Goal: Information Seeking & Learning: Learn about a topic

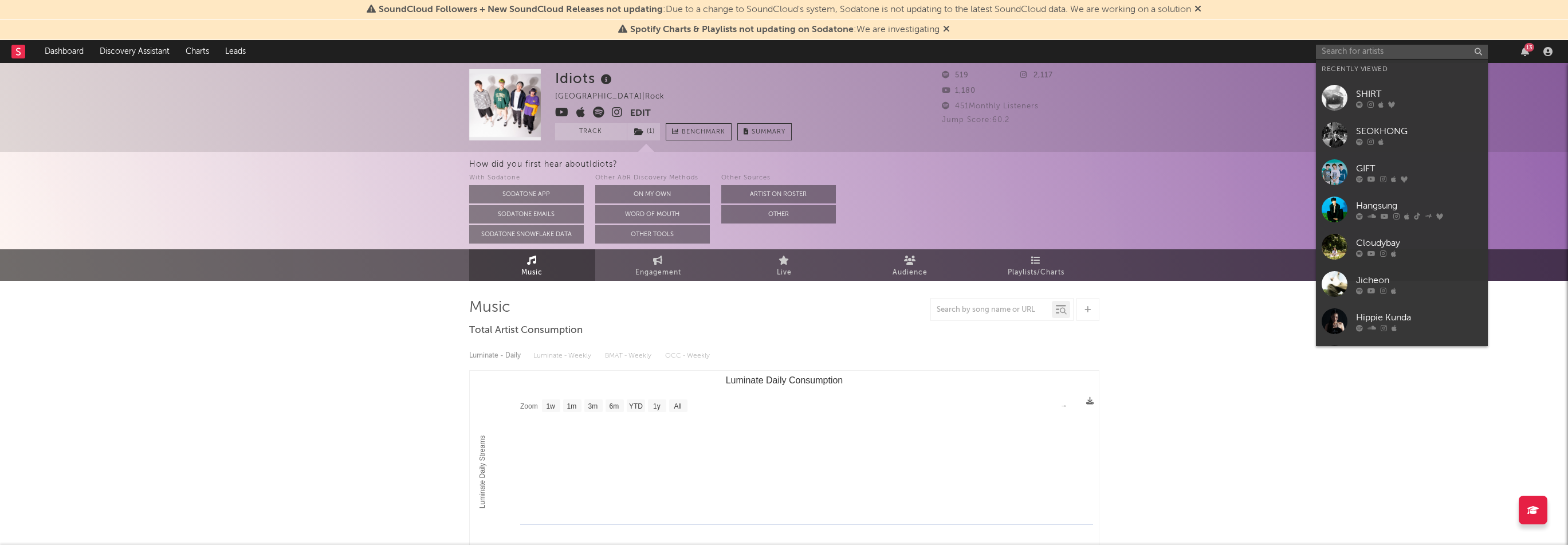
select select "1w"
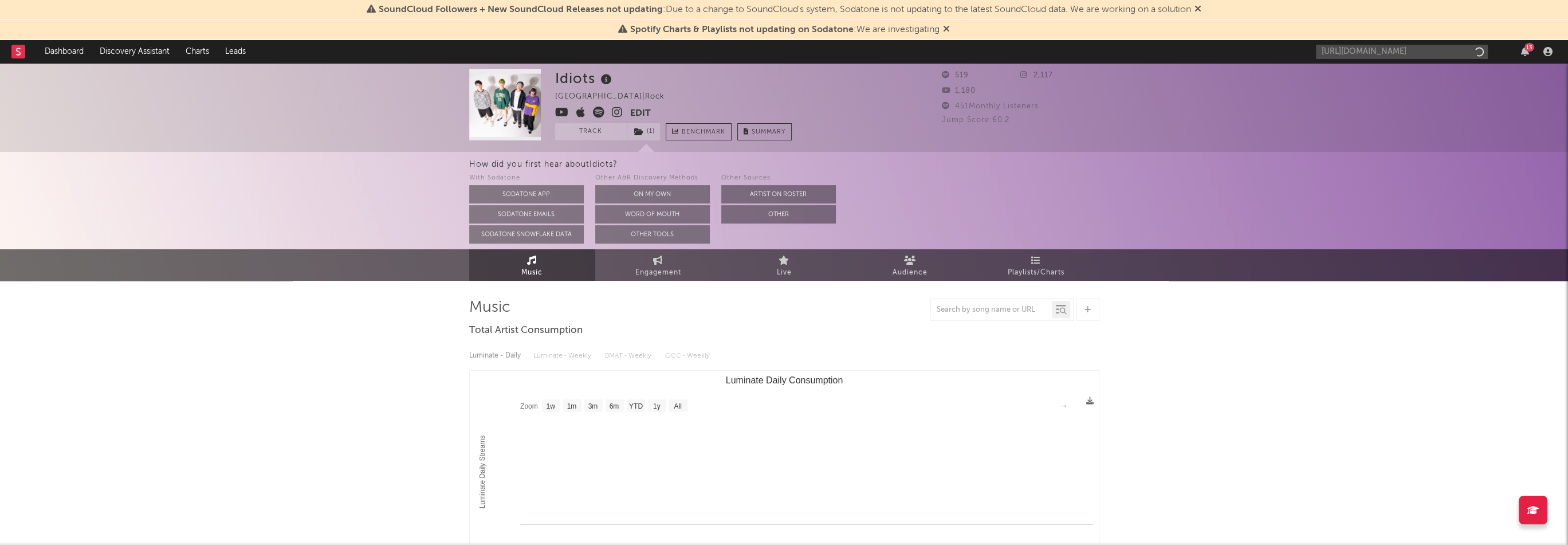
scroll to position [0, 65]
type input "[URL][DOMAIN_NAME]"
click at [1384, 70] on link "[PERSON_NAME]" at bounding box center [1401, 78] width 172 height 37
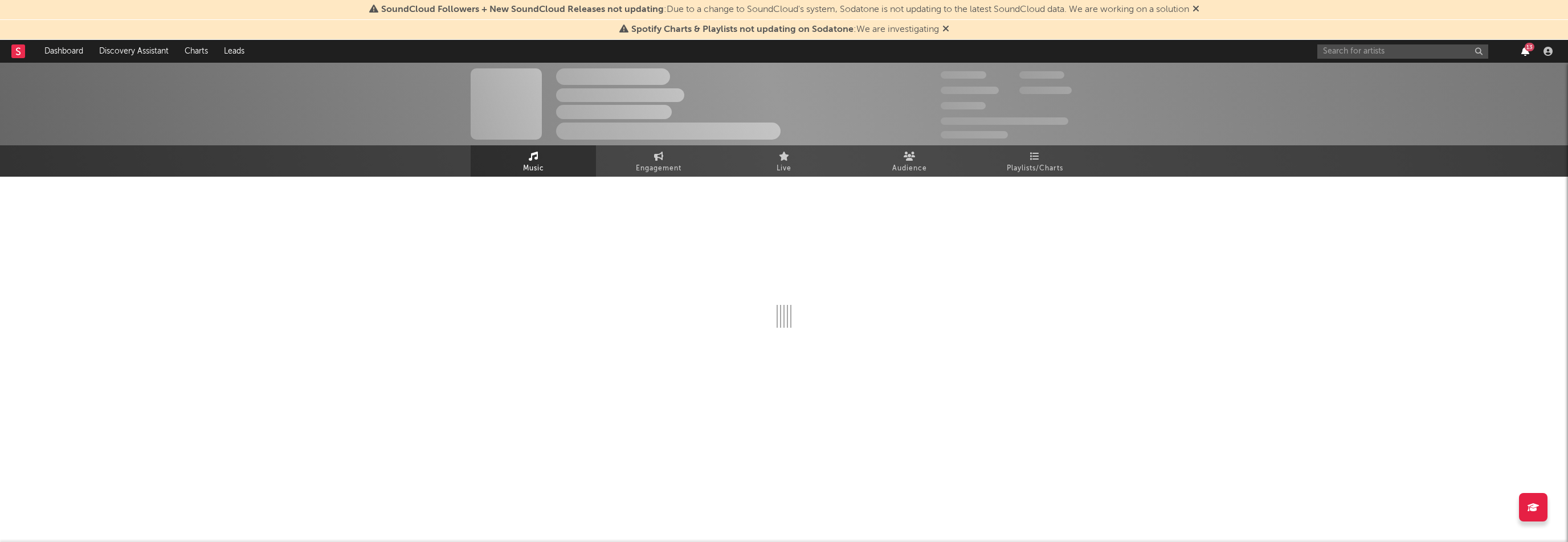
click at [1525, 51] on icon "button" at bounding box center [1525, 51] width 8 height 9
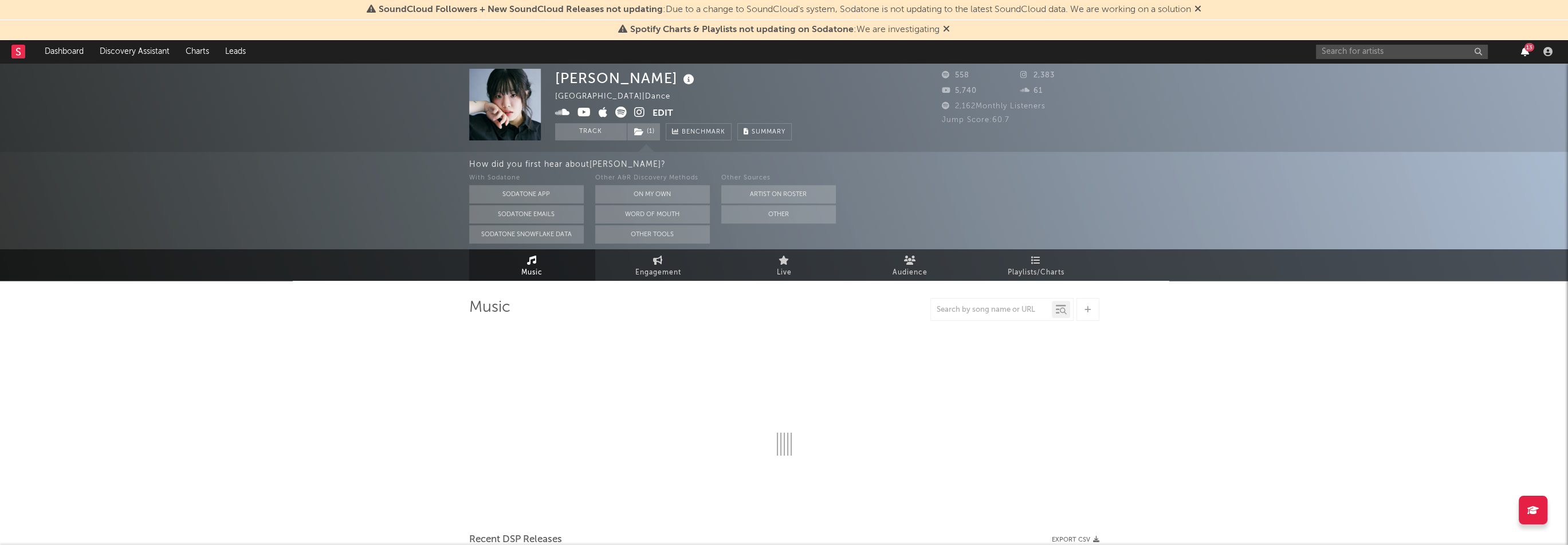
click at [1534, 51] on div "13" at bounding box center [1436, 51] width 241 height 23
select select "1w"
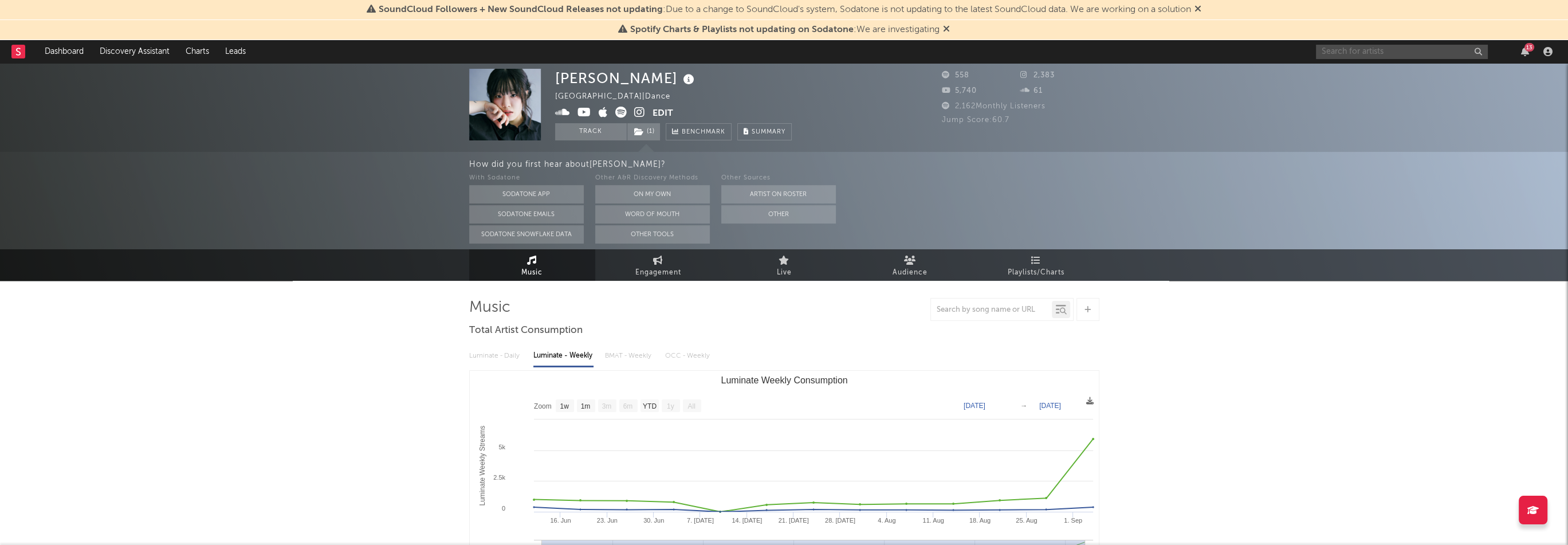
click at [1325, 46] on input "text" at bounding box center [1401, 51] width 172 height 14
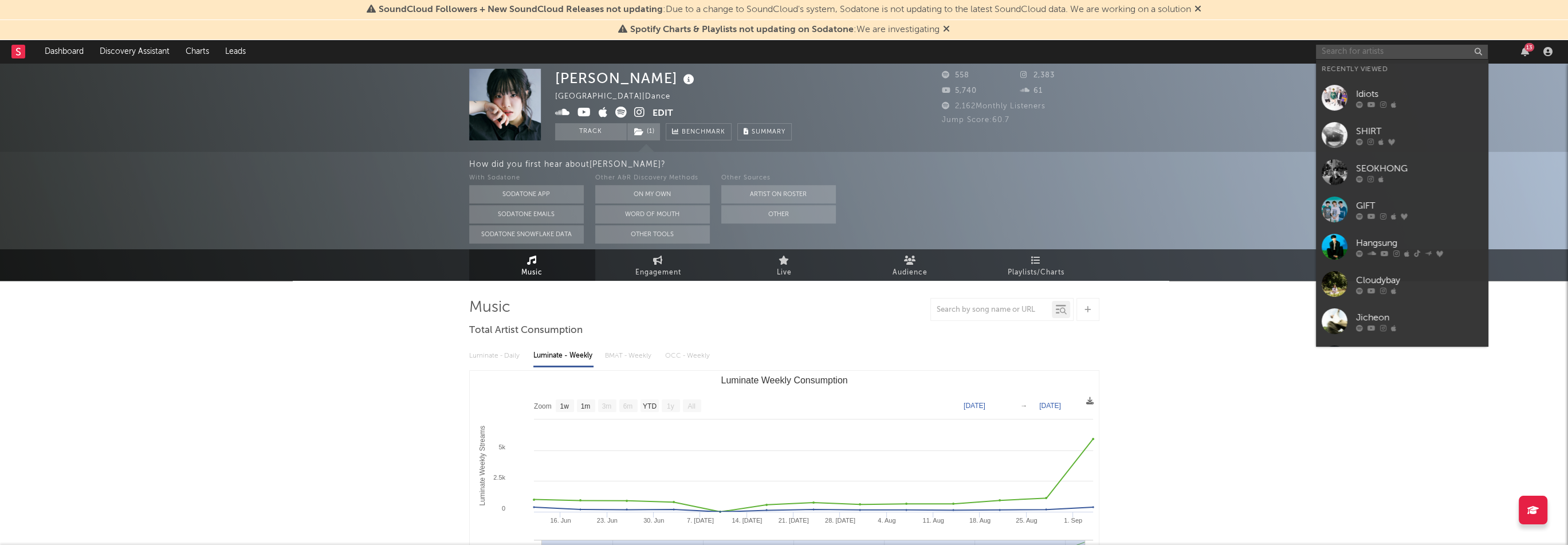
paste input "[URL][DOMAIN_NAME]"
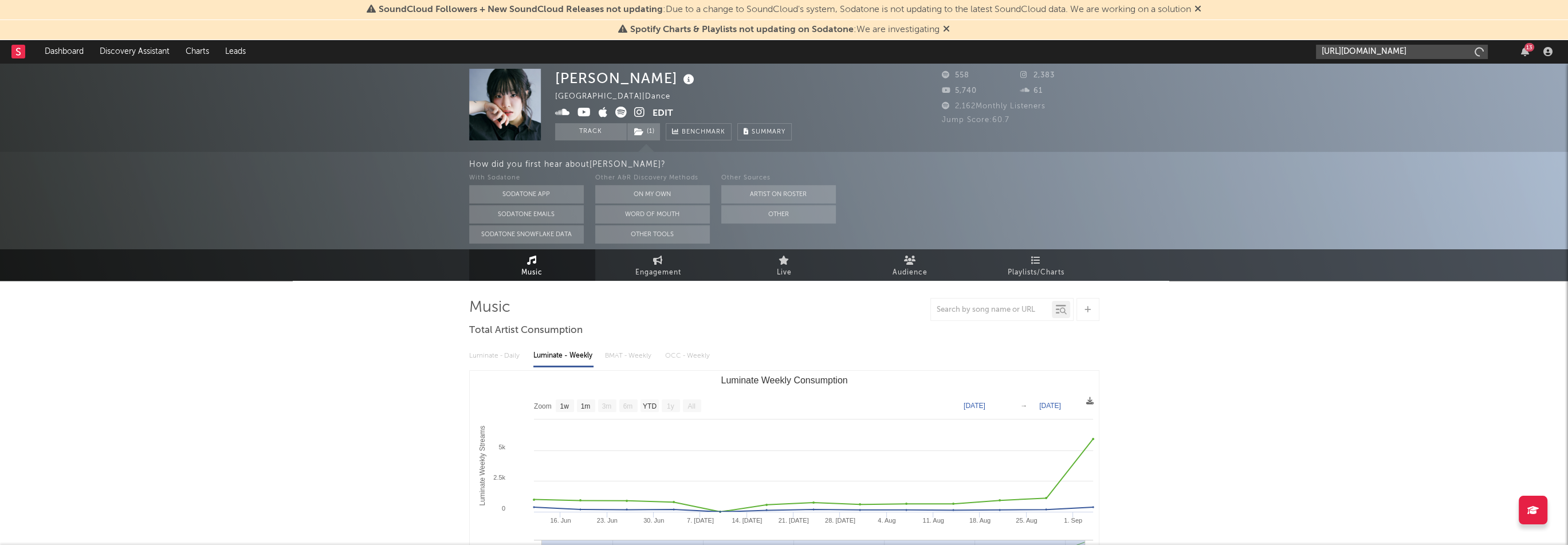
scroll to position [0, 76]
type input "[URL][DOMAIN_NAME]"
click at [1348, 72] on link "sonakonadore" at bounding box center [1401, 78] width 172 height 37
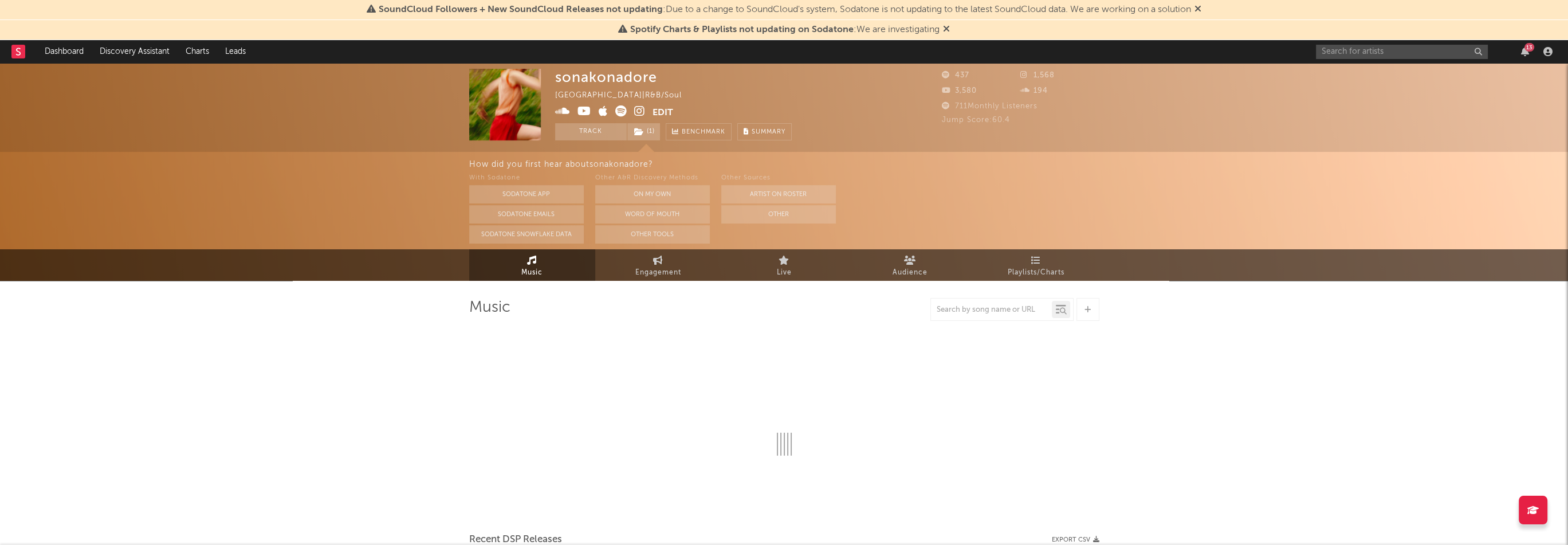
select select "1w"
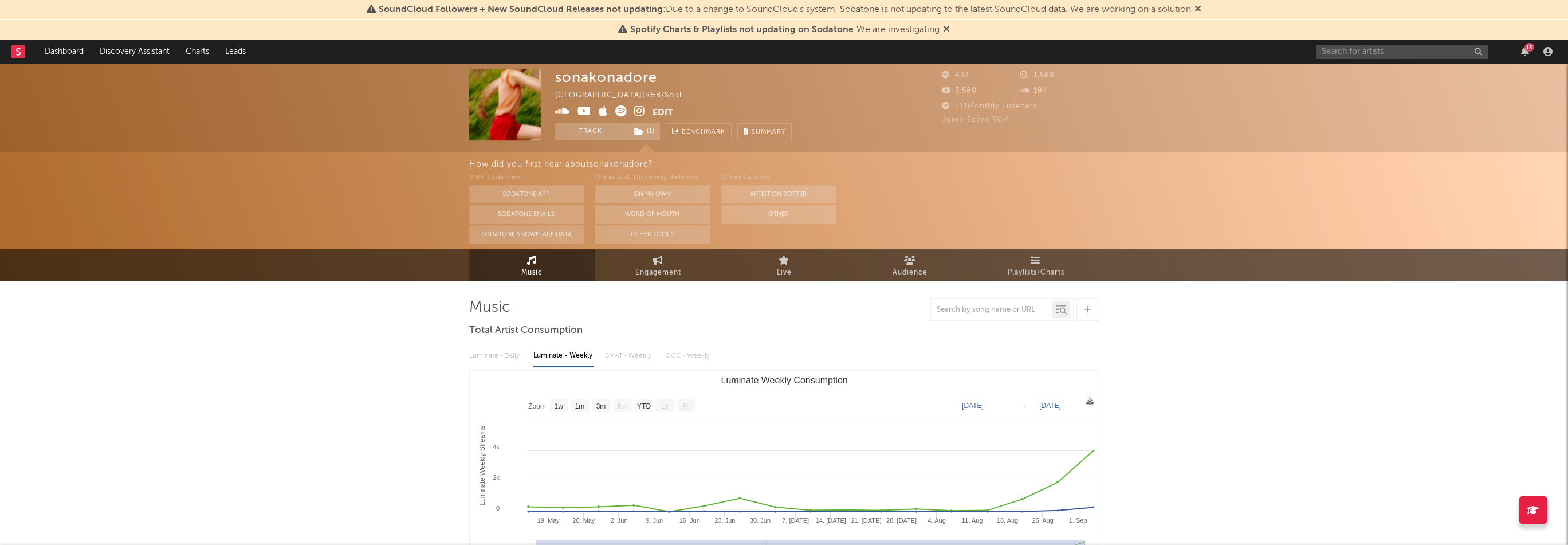
click at [595, 73] on div "sonakonadore" at bounding box center [606, 77] width 102 height 16
copy div "sonakonadore"
click at [1381, 48] on input "text" at bounding box center [1401, 51] width 172 height 14
paste input "[URL][DOMAIN_NAME]"
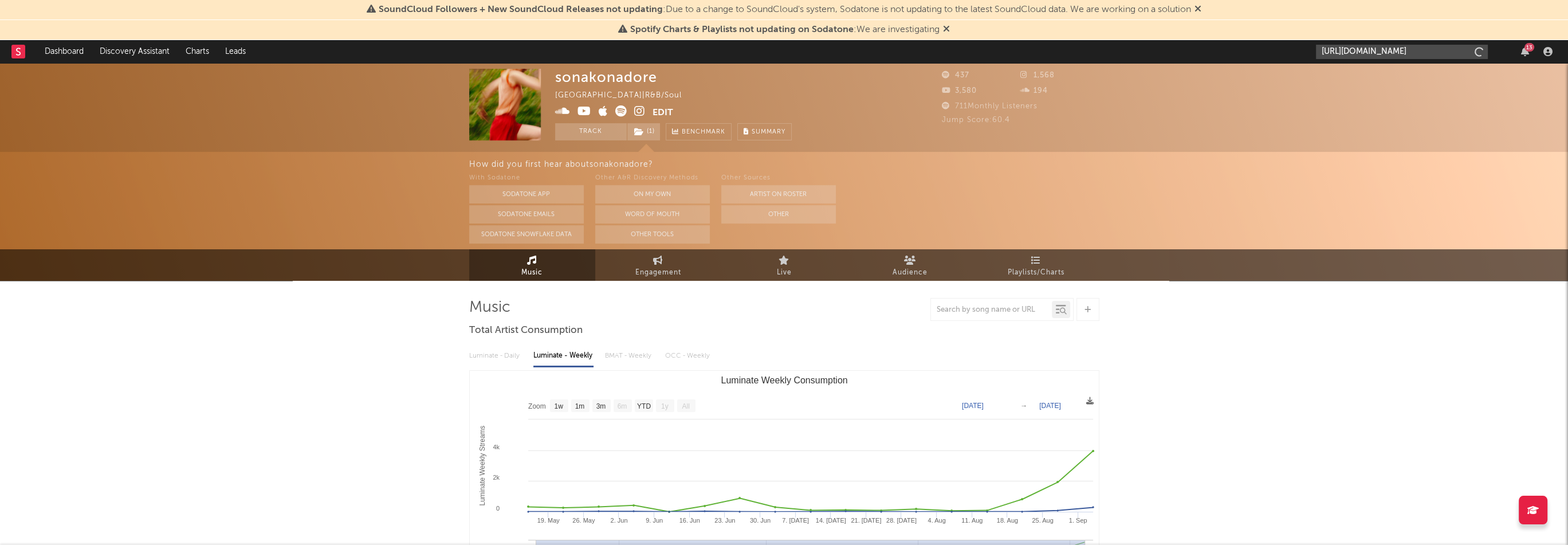
scroll to position [0, 62]
type input "[URL][DOMAIN_NAME]"
click at [1377, 75] on div "Hayoung" at bounding box center [1419, 78] width 126 height 13
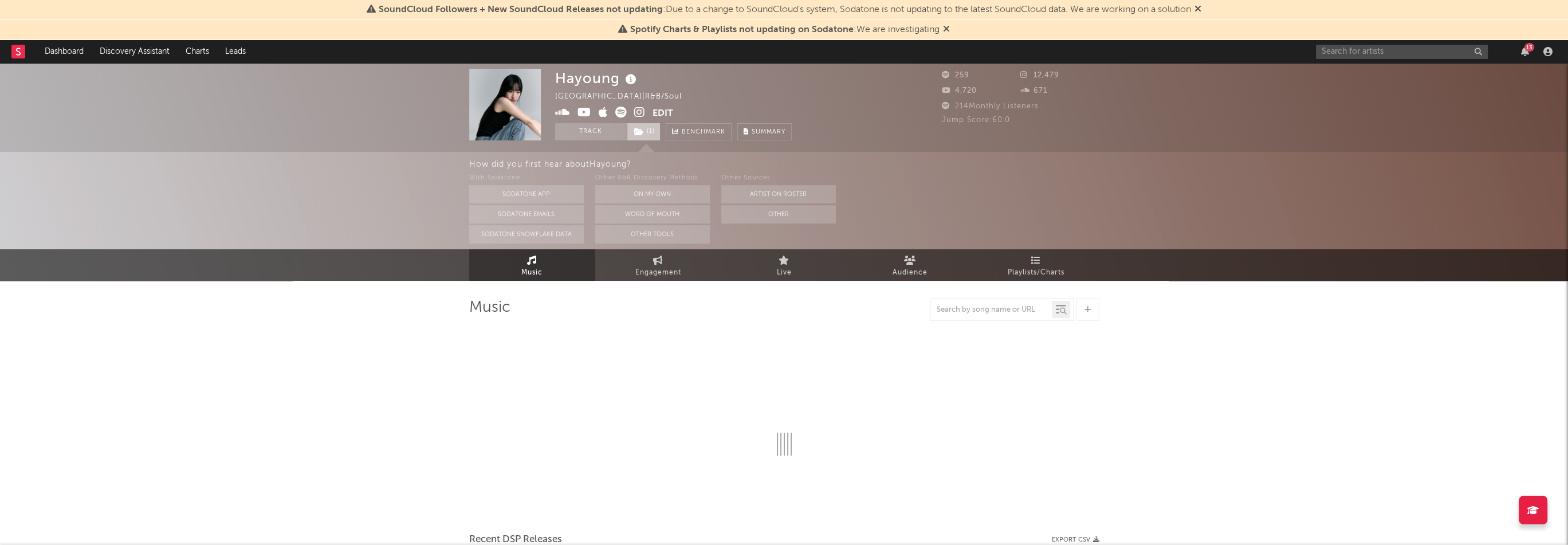
click at [630, 135] on span "( 1 )" at bounding box center [643, 132] width 33 height 17
select select "1w"
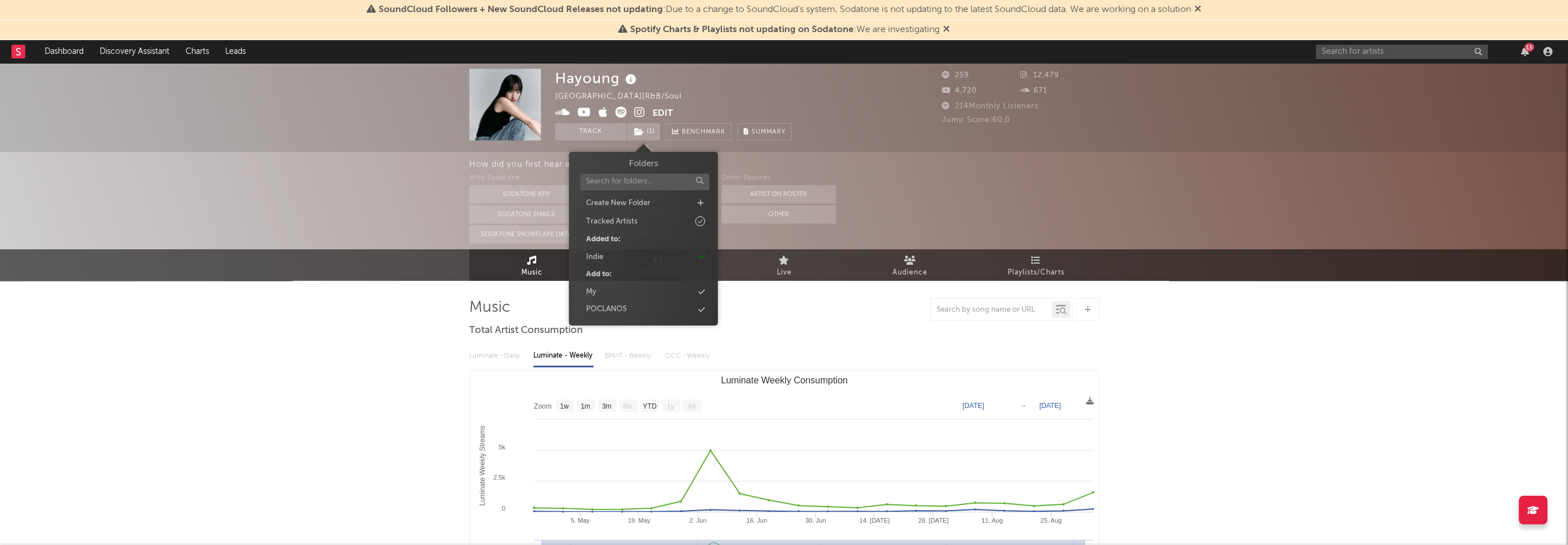
click at [801, 91] on div "Hayoung [GEOGRAPHIC_DATA] | R&B/Soul Edit Track ( 1 ) Benchmark Summary" at bounding box center [741, 104] width 372 height 71
